Goal: Information Seeking & Learning: Learn about a topic

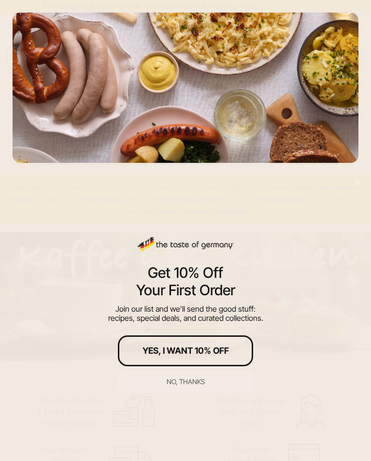
click at [184, 382] on div "No, thanks" at bounding box center [186, 382] width 38 height 7
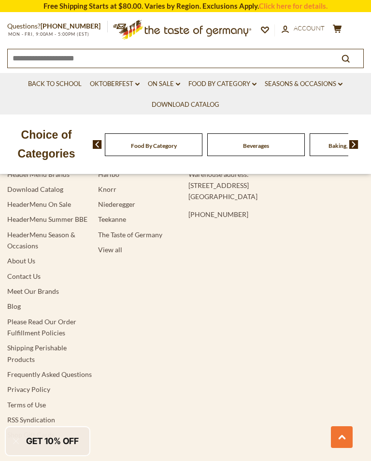
scroll to position [1826, 0]
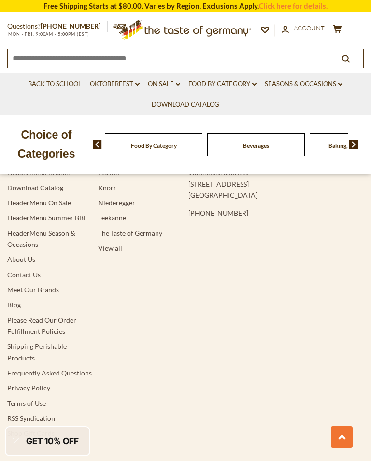
click at [29, 342] on link "Shipping Perishable Products" at bounding box center [36, 351] width 59 height 19
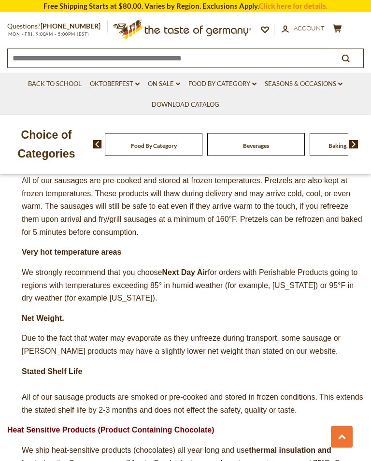
scroll to position [464, 0]
click at [305, 393] on span "All of our sausage products are smoked or pre-cooked and stored in frozen condi…" at bounding box center [193, 403] width 342 height 21
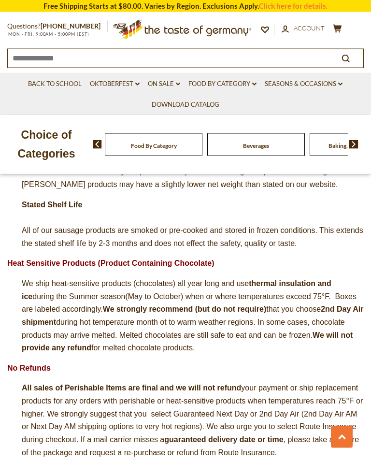
scroll to position [630, 0]
click at [229, 84] on link "Food By Category dropdown_arrow" at bounding box center [223, 84] width 68 height 11
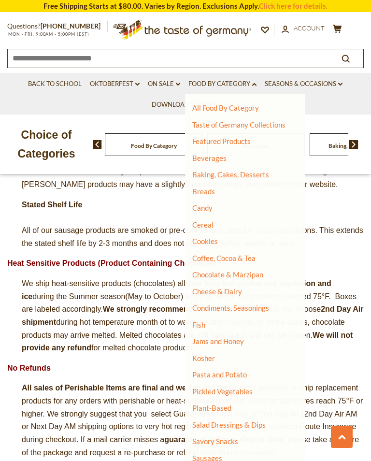
click at [205, 455] on link "Sausages" at bounding box center [207, 458] width 30 height 9
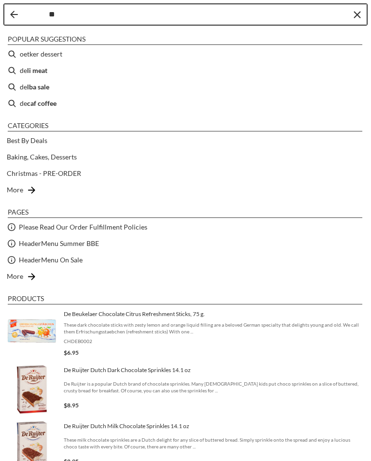
type input "***"
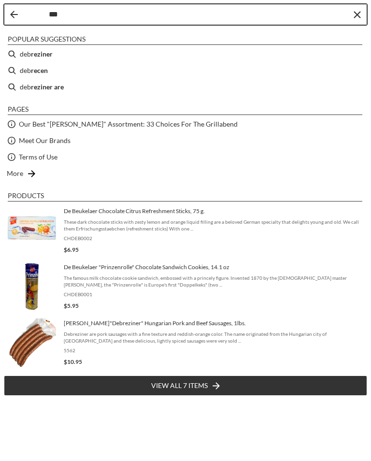
click at [41, 54] on b "reziner" at bounding box center [42, 53] width 22 height 11
type input "**********"
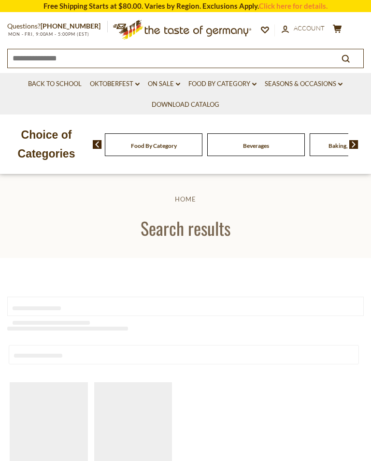
type input "**********"
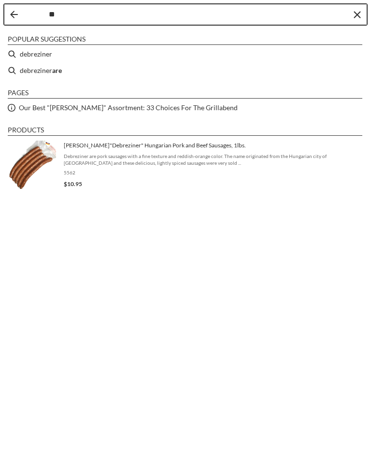
type input "*"
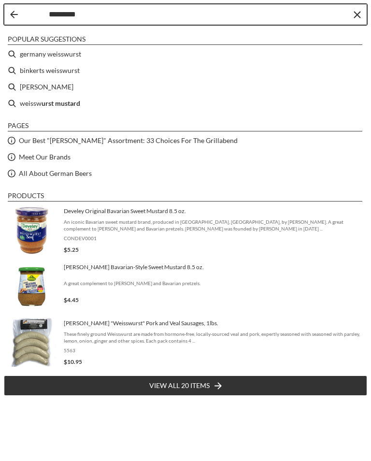
type input "**********"
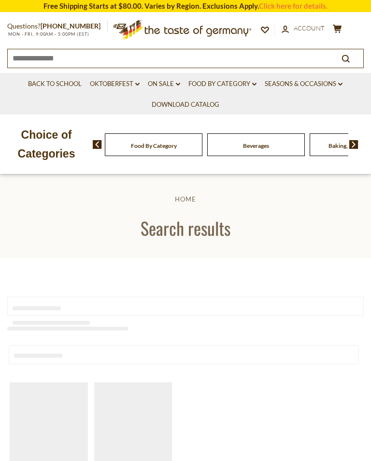
type input "**********"
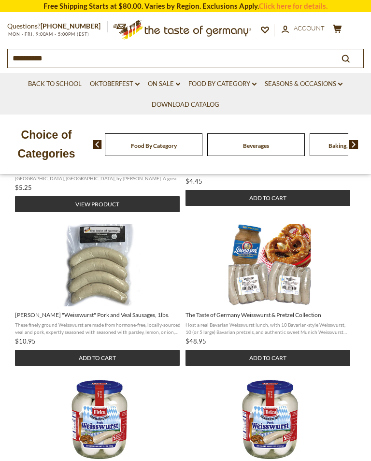
scroll to position [275, 0]
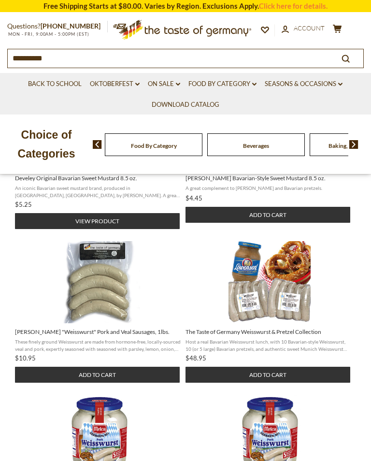
click at [219, 83] on link "Food By Category dropdown_arrow" at bounding box center [223, 84] width 68 height 11
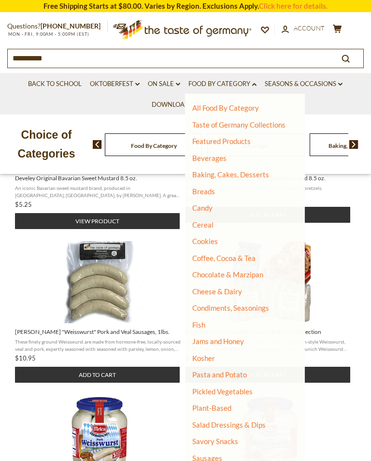
click at [214, 160] on link "Beverages" at bounding box center [209, 158] width 34 height 9
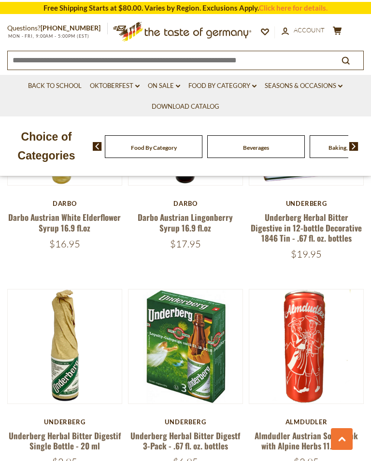
scroll to position [1355, 0]
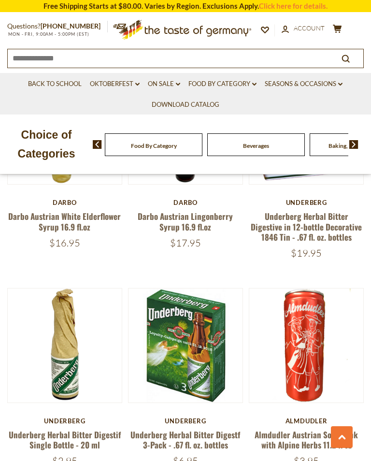
click at [308, 209] on button "Quick View" at bounding box center [306, 199] width 65 height 22
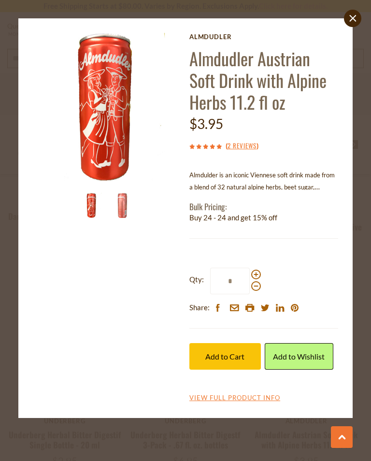
click at [350, 18] on icon "close" at bounding box center [352, 18] width 7 height 7
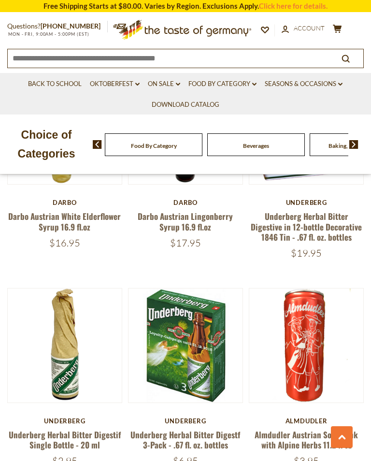
click at [296, 84] on link "Seasons & Occasions dropdown_arrow" at bounding box center [304, 84] width 78 height 11
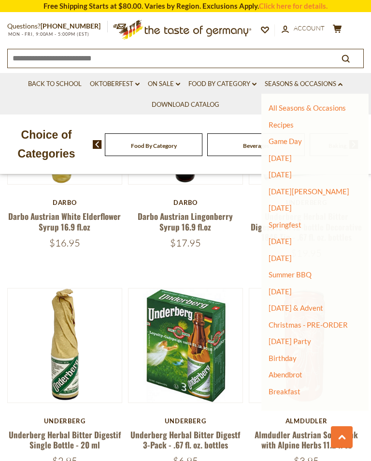
click at [230, 84] on link "Food By Category dropdown_arrow" at bounding box center [223, 84] width 68 height 11
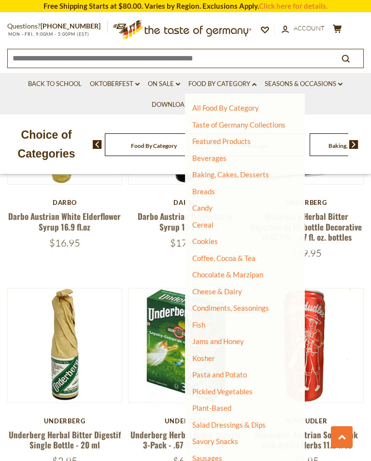
click at [205, 204] on link "Candy" at bounding box center [202, 208] width 20 height 9
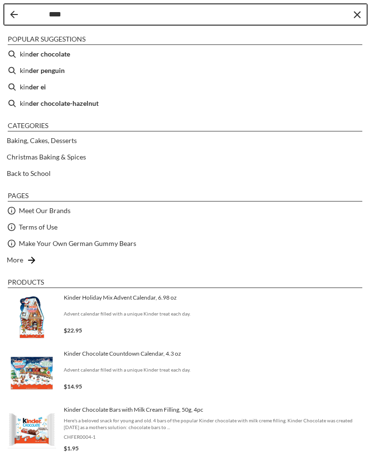
type input "*****"
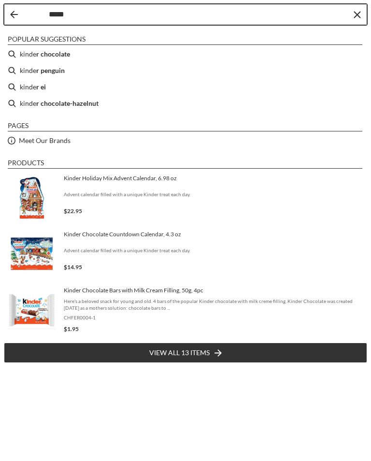
click at [40, 91] on b "r ei" at bounding box center [41, 86] width 10 height 11
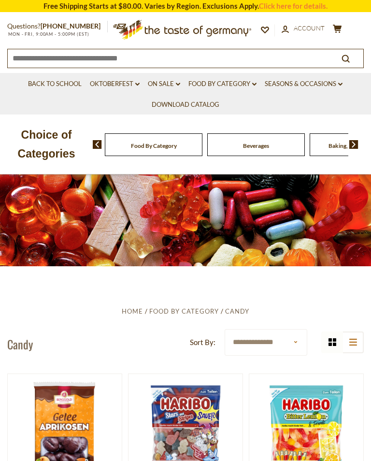
type input "*********"
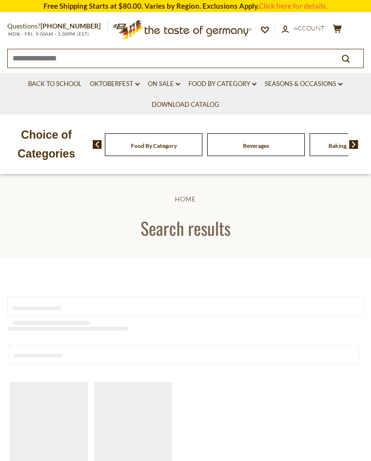
type input "*********"
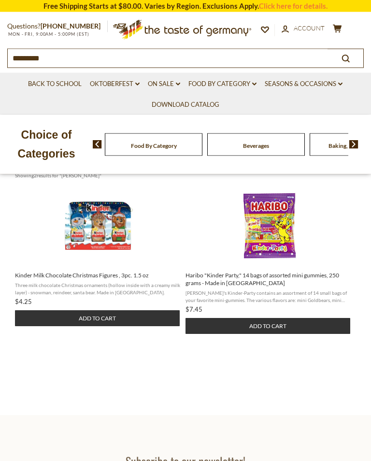
scroll to position [178, 0]
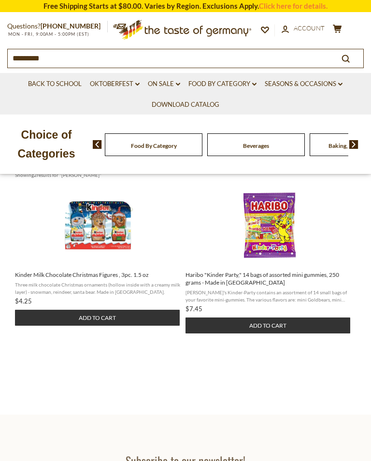
click at [226, 82] on link "Food By Category dropdown_arrow" at bounding box center [223, 84] width 68 height 11
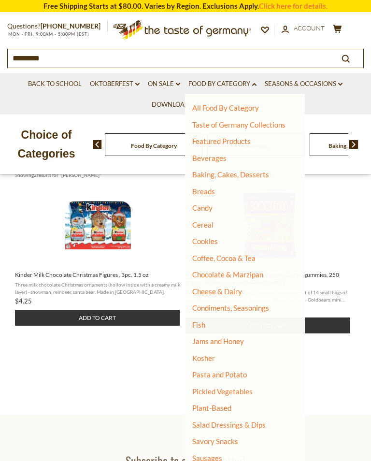
click at [207, 188] on link "Breads" at bounding box center [203, 191] width 23 height 9
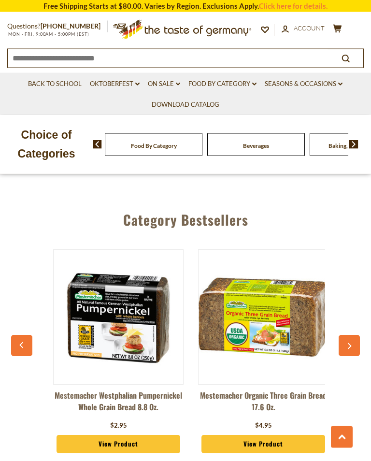
scroll to position [2862, 0]
click at [222, 82] on link "Food By Category dropdown_arrow" at bounding box center [223, 84] width 68 height 11
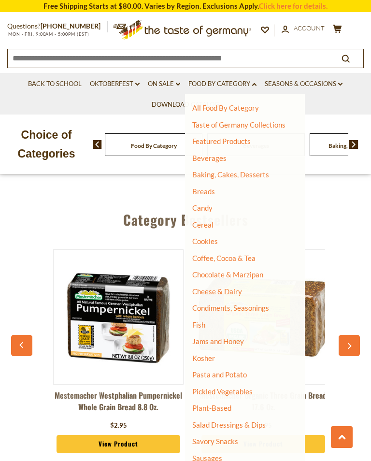
click at [205, 238] on link "Cookies" at bounding box center [205, 241] width 26 height 9
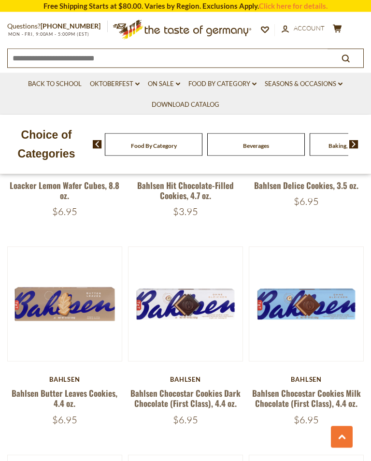
scroll to position [2262, 0]
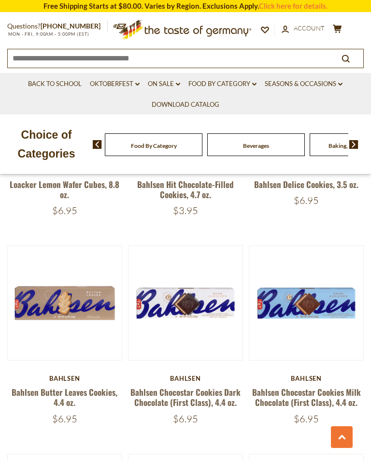
click at [228, 86] on link "Food By Category dropdown_arrow" at bounding box center [223, 84] width 68 height 11
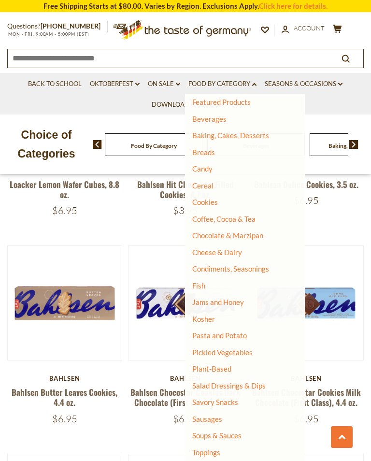
scroll to position [39, 0]
click at [220, 398] on link "Savory Snacks" at bounding box center [215, 402] width 46 height 9
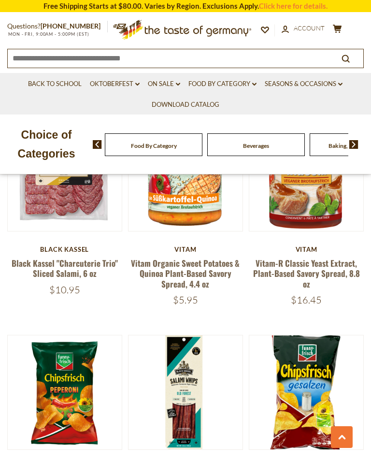
scroll to position [1578, 0]
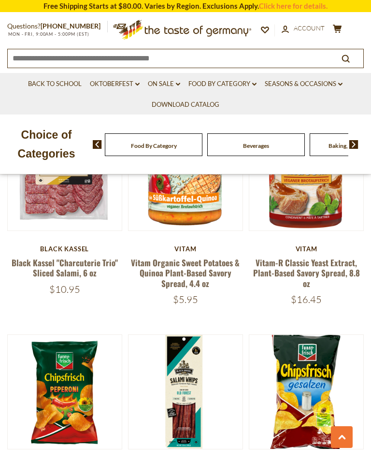
click at [224, 80] on link "Food By Category dropdown_arrow" at bounding box center [223, 84] width 68 height 11
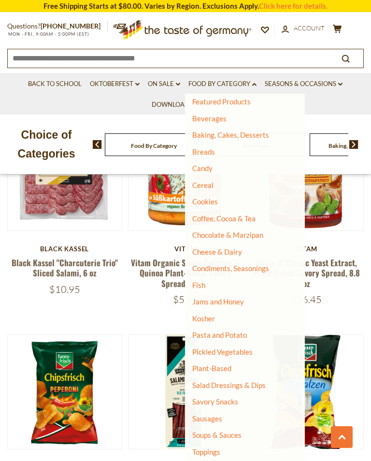
scroll to position [39, 0]
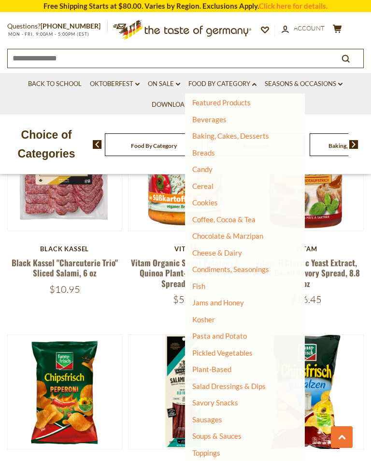
click at [223, 267] on link "Condiments, Seasonings" at bounding box center [230, 269] width 77 height 9
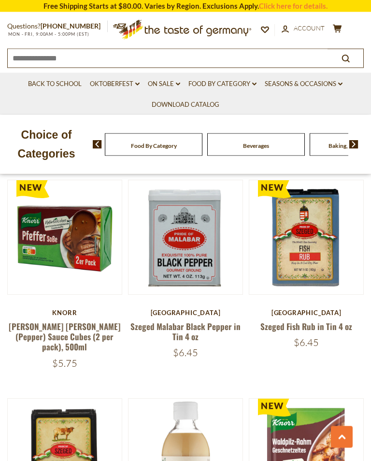
scroll to position [839, 0]
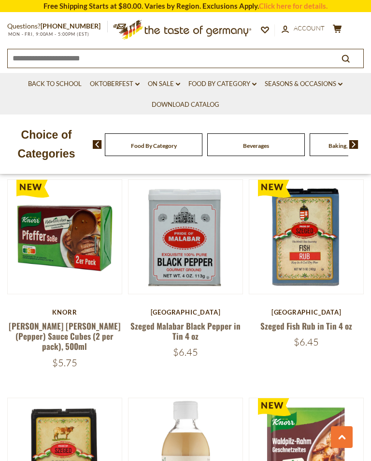
click at [225, 81] on link "Food By Category dropdown_arrow" at bounding box center [223, 84] width 68 height 11
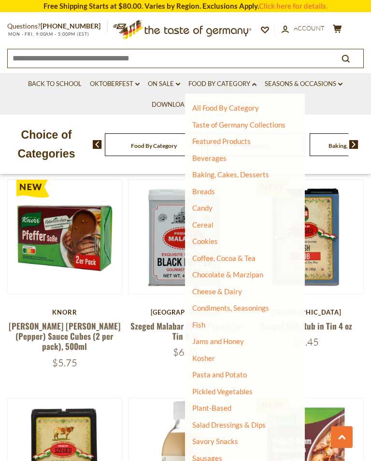
click at [214, 454] on link "Sausages" at bounding box center [207, 458] width 30 height 9
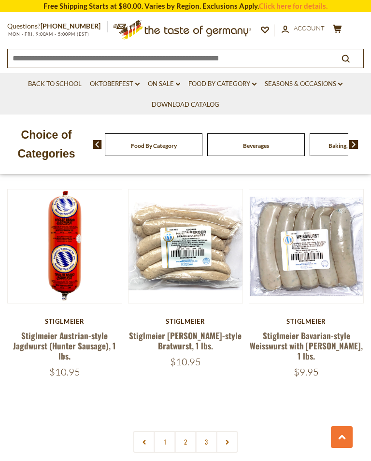
click at [186, 431] on link "2" at bounding box center [186, 442] width 22 height 22
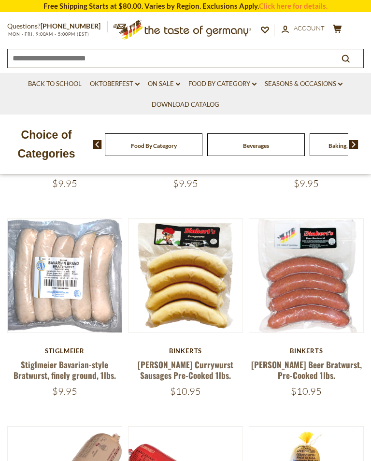
scroll to position [363, 0]
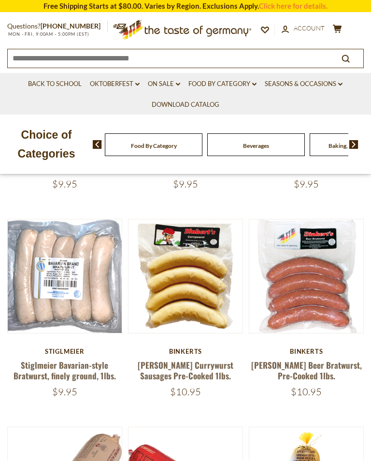
click at [231, 85] on link "Food By Category dropdown_arrow" at bounding box center [223, 84] width 68 height 11
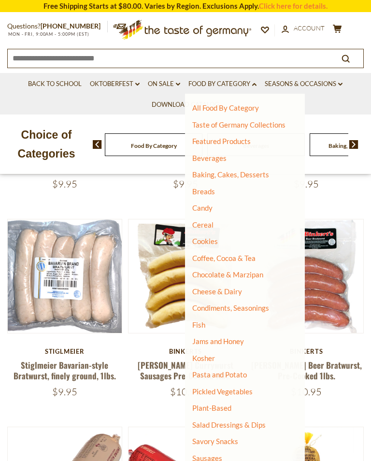
click at [209, 159] on link "Beverages" at bounding box center [209, 158] width 34 height 9
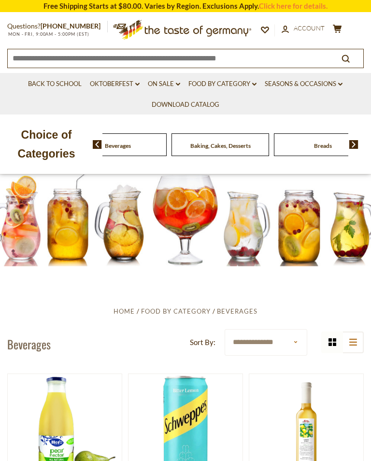
click at [296, 341] on select "**********" at bounding box center [266, 342] width 83 height 27
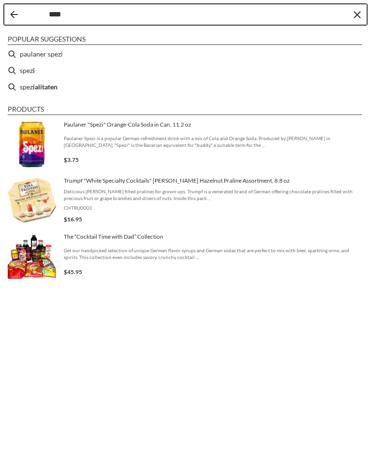
type input "*****"
